Goal: Transaction & Acquisition: Purchase product/service

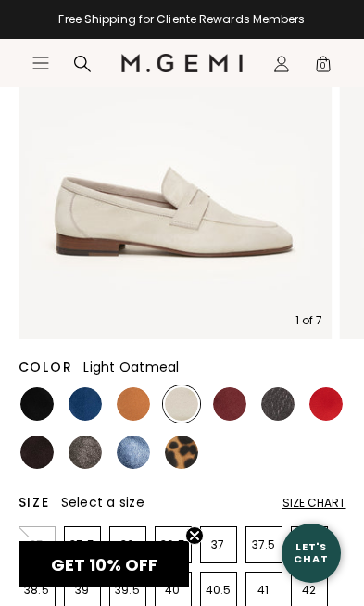
click at [237, 408] on img at bounding box center [229, 404] width 33 height 33
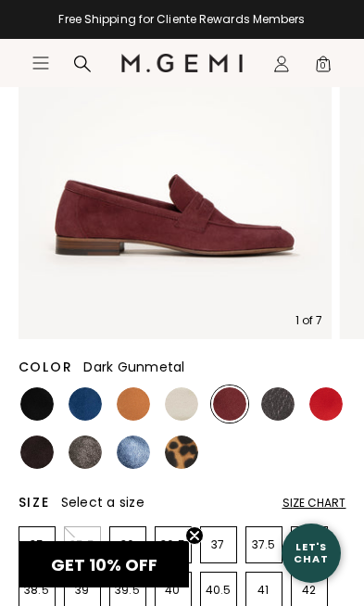
click at [288, 408] on img at bounding box center [278, 404] width 33 height 33
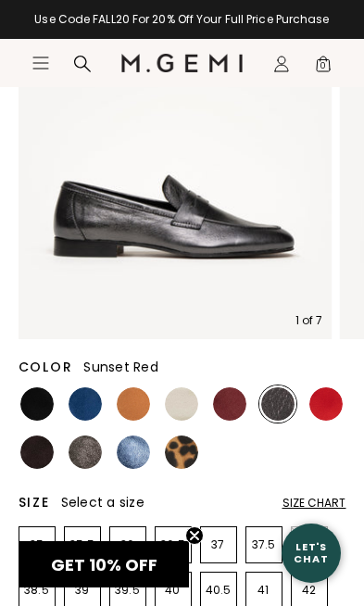
click at [335, 404] on img at bounding box center [326, 404] width 33 height 33
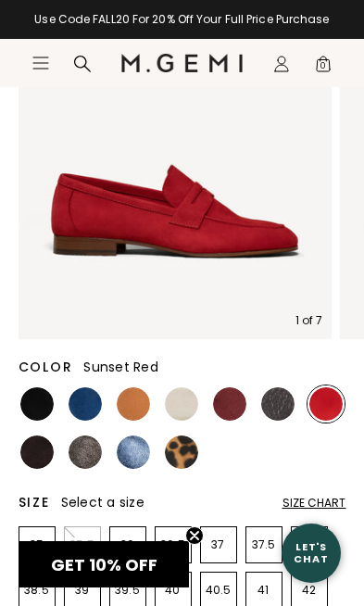
click at [43, 466] on img at bounding box center [36, 452] width 33 height 33
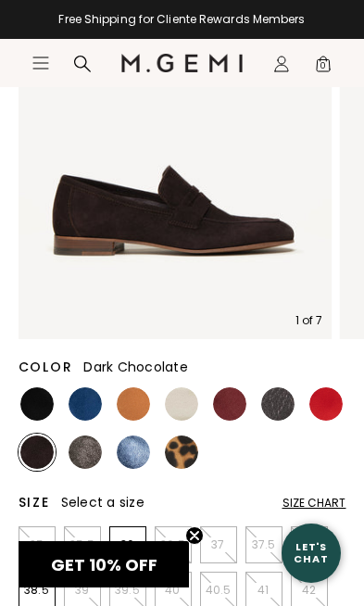
click at [92, 463] on img at bounding box center [85, 452] width 33 height 33
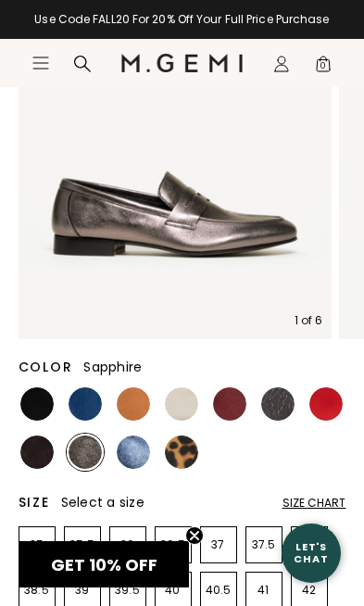
click at [139, 461] on img at bounding box center [133, 452] width 33 height 33
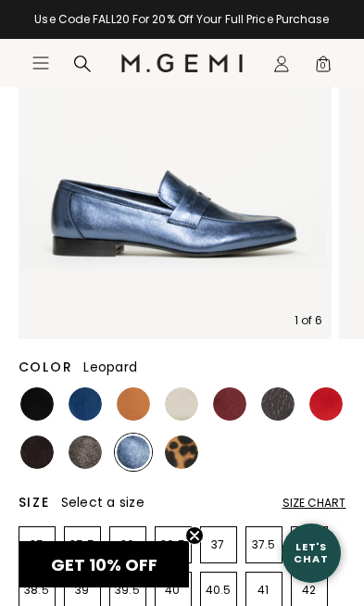
click at [190, 461] on img at bounding box center [181, 452] width 33 height 33
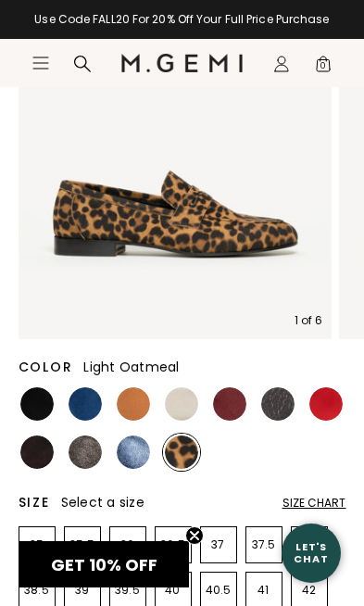
click at [184, 409] on img at bounding box center [181, 404] width 33 height 33
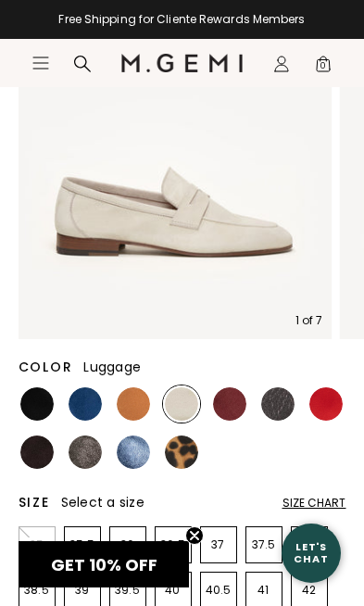
click at [134, 404] on img at bounding box center [133, 404] width 33 height 33
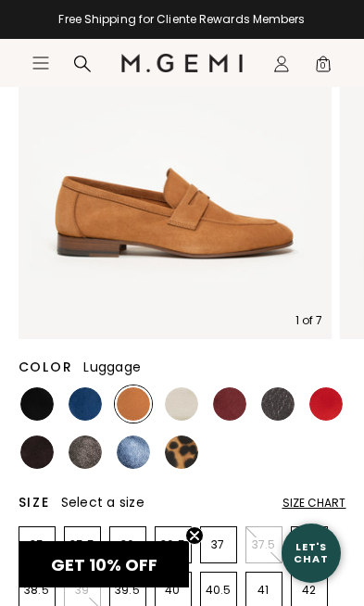
click at [78, 67] on icon at bounding box center [82, 64] width 17 height 17
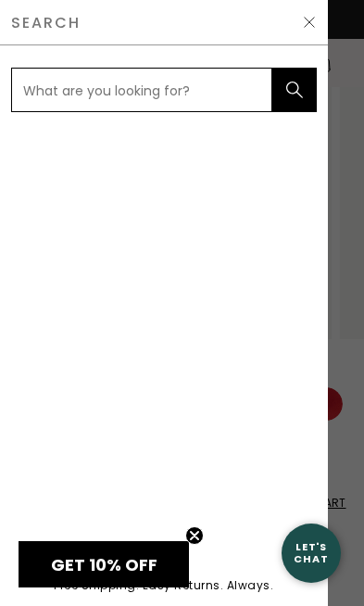
click at [134, 93] on input "text" at bounding box center [142, 90] width 262 height 45
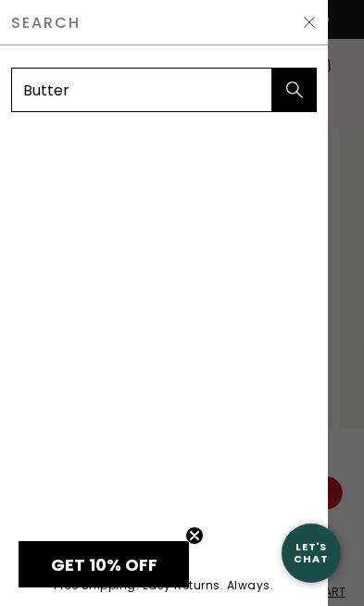
type input "Butter"
click at [294, 90] on button "submit" at bounding box center [295, 90] width 45 height 45
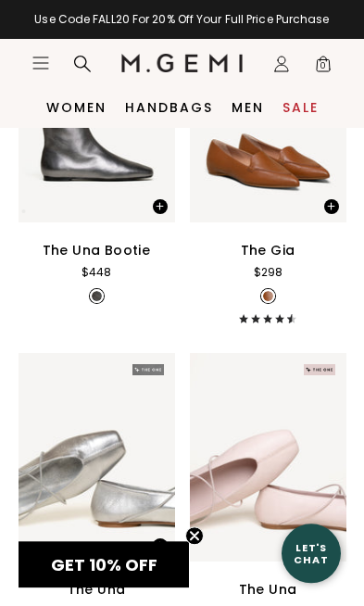
scroll to position [3969, 0]
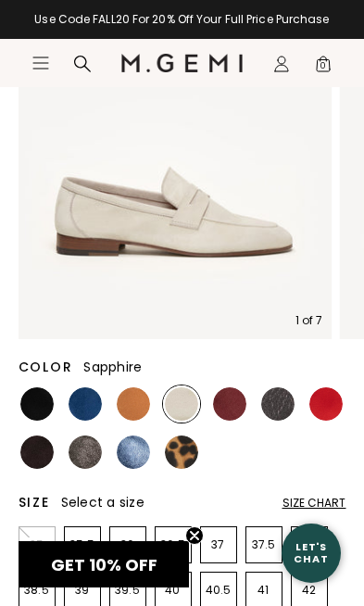
click at [134, 467] on img at bounding box center [133, 452] width 33 height 33
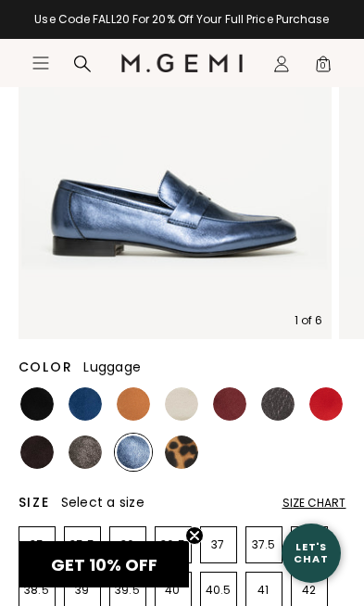
click at [133, 414] on img at bounding box center [133, 404] width 33 height 33
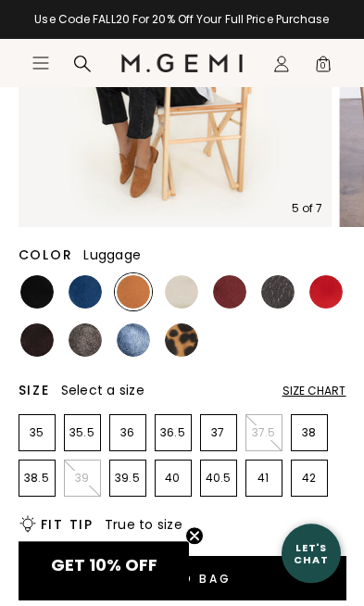
scroll to position [359, 0]
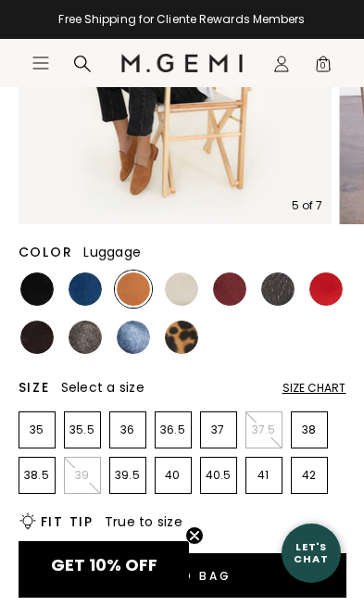
click at [29, 75] on header "Icons/20x20/hamburger@2x Women Shop All Shoes New Arrivals Bestsellers Essentia…" at bounding box center [182, 63] width 364 height 48
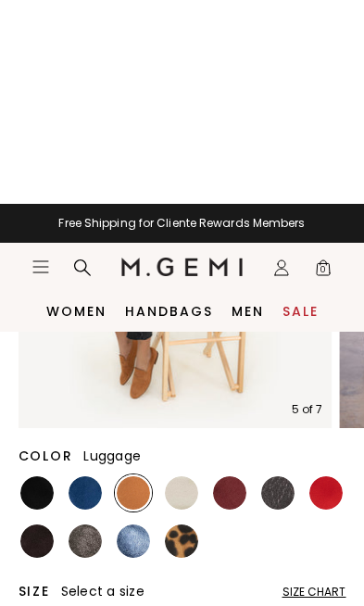
scroll to position [155, 0]
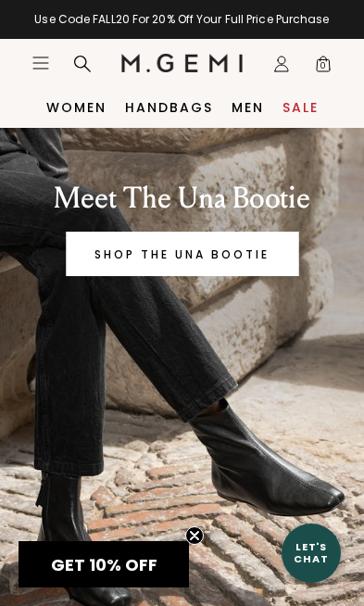
click at [78, 65] on icon at bounding box center [82, 64] width 19 height 19
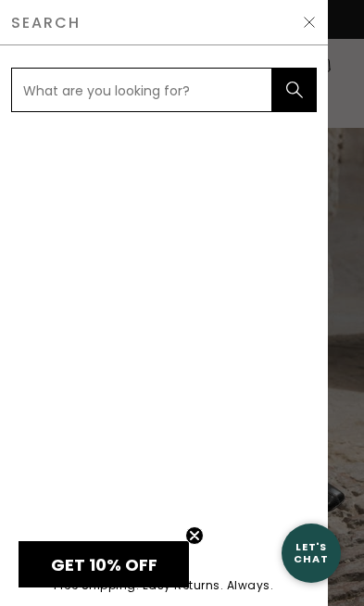
click at [161, 83] on input "text" at bounding box center [142, 90] width 262 height 45
type input "Butter"
click at [294, 90] on button "submit" at bounding box center [295, 90] width 45 height 45
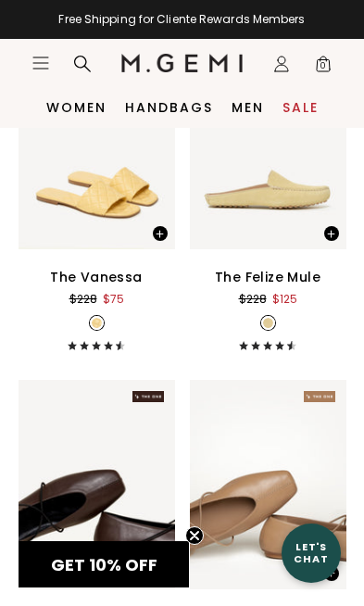
scroll to position [210, 0]
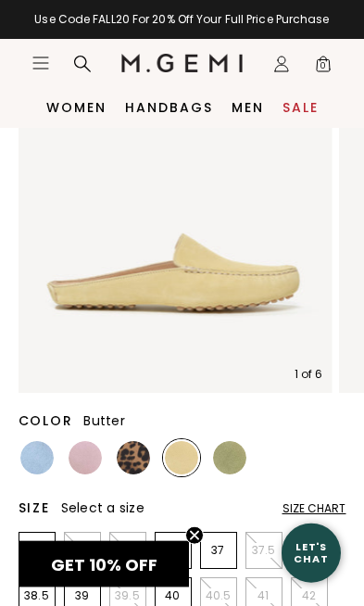
scroll to position [191, 0]
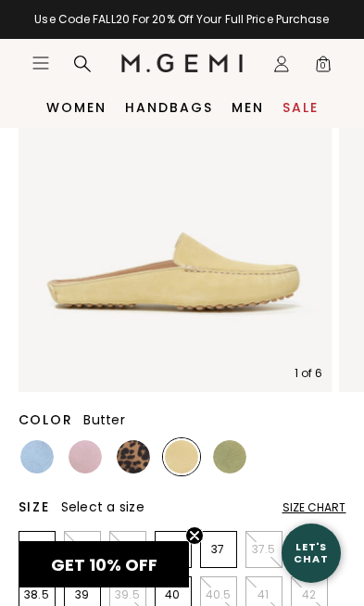
click at [195, 459] on img at bounding box center [181, 456] width 33 height 33
